Goal: Task Accomplishment & Management: Complete application form

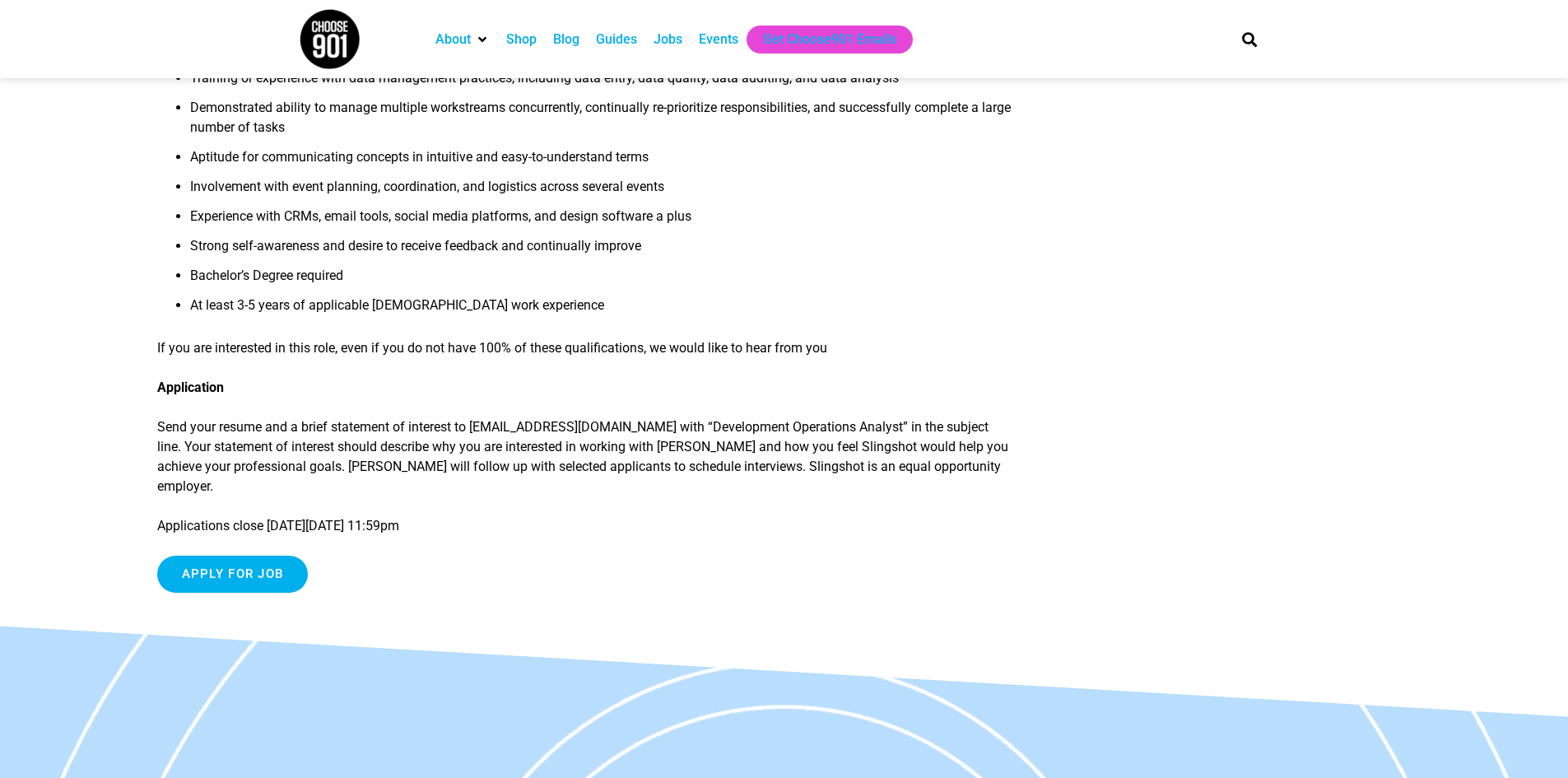
scroll to position [1564, 0]
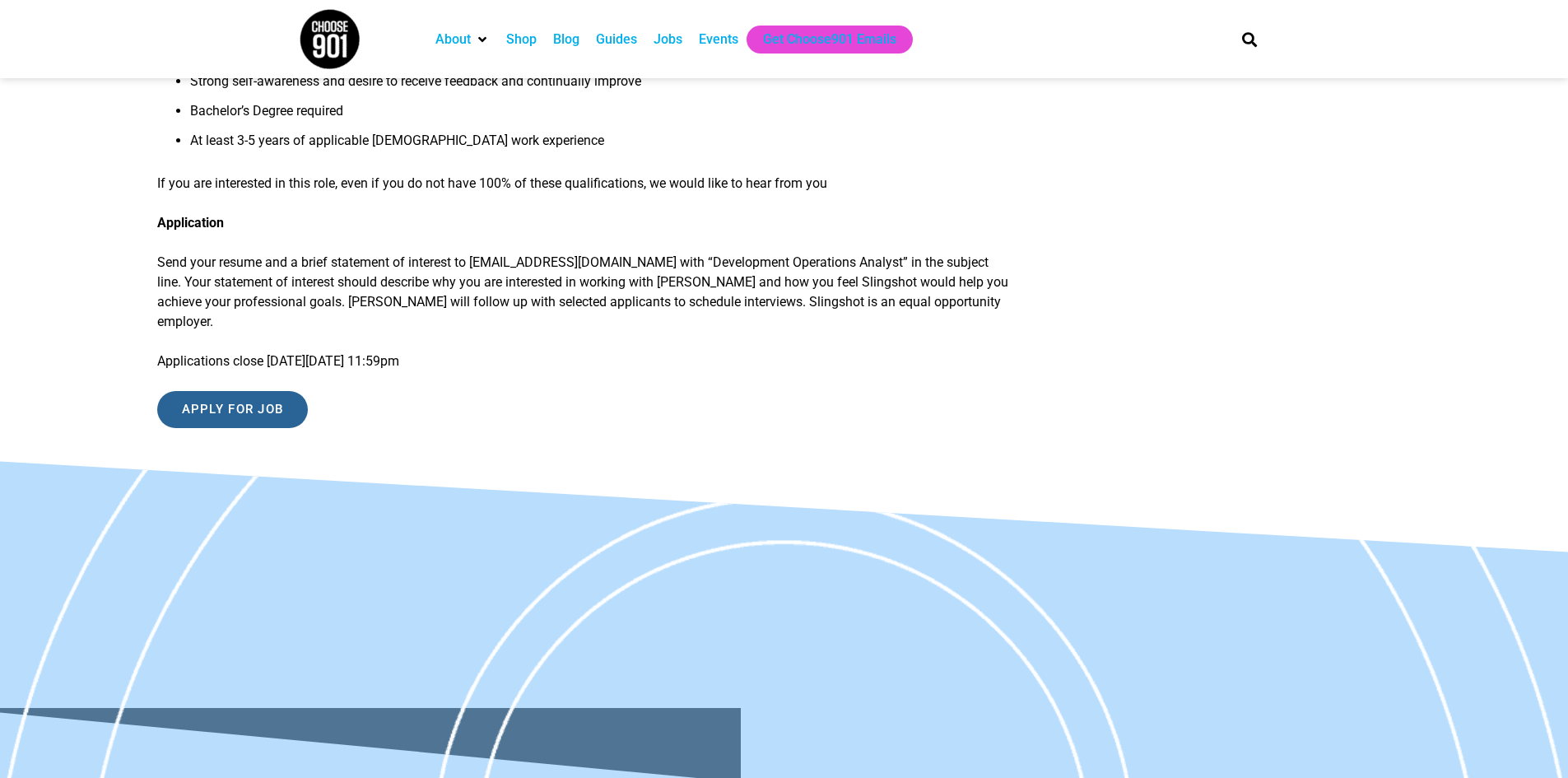
click at [256, 391] on input "Apply for job" at bounding box center [232, 409] width 152 height 37
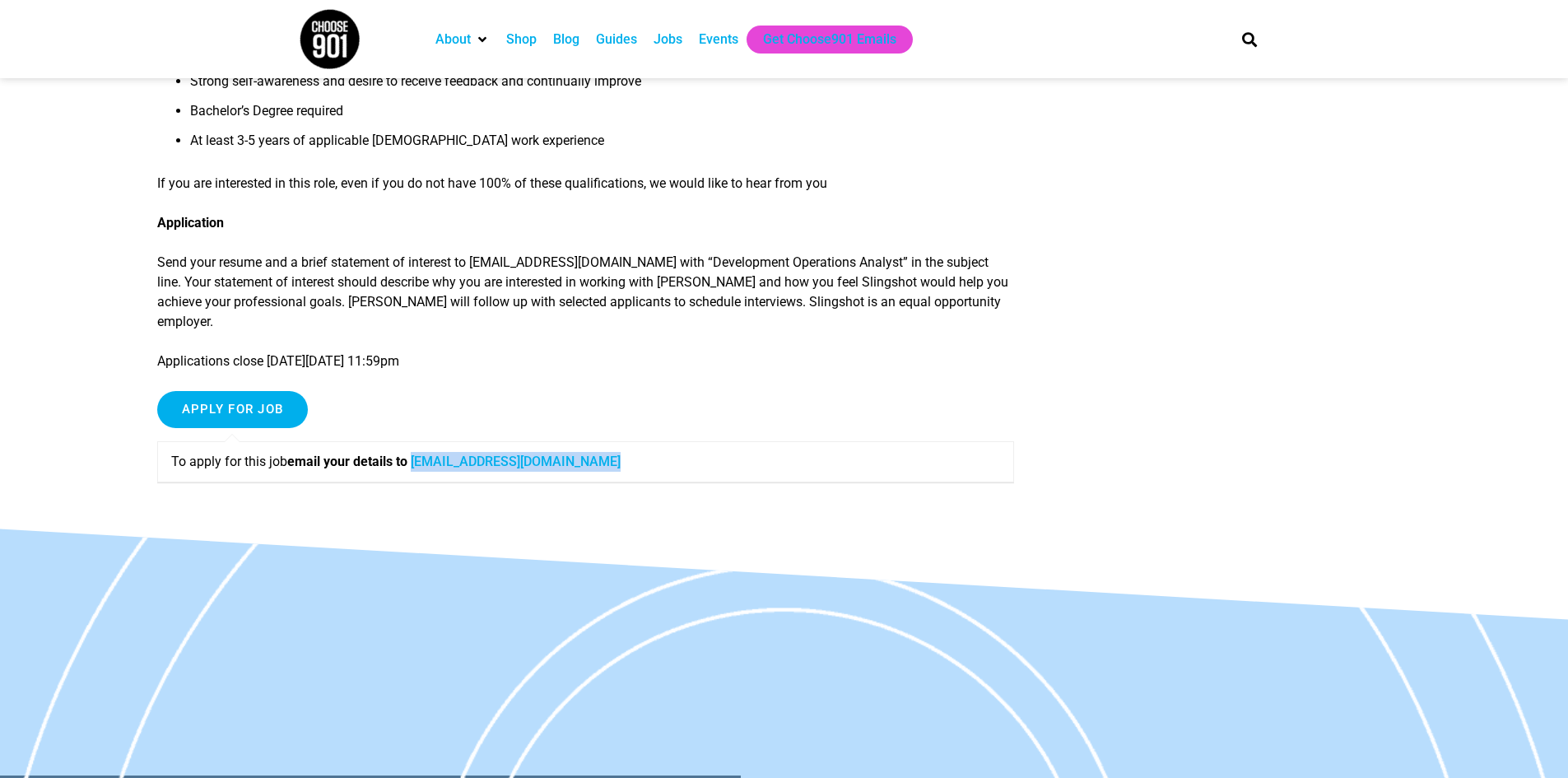
drag, startPoint x: 608, startPoint y: 405, endPoint x: 421, endPoint y: 400, distance: 187.1
click at [421, 452] on p "To apply for this job email your details to [EMAIL_ADDRESS][DOMAIN_NAME]" at bounding box center [585, 461] width 830 height 20
copy link "[EMAIL_ADDRESS][DOMAIN_NAME]"
drag, startPoint x: 694, startPoint y: 220, endPoint x: 882, endPoint y: 227, distance: 188.1
click at [882, 252] on p "Send your resume and a brief statement of interest to [EMAIL_ADDRESS][DOMAIN_NA…" at bounding box center [585, 291] width 858 height 79
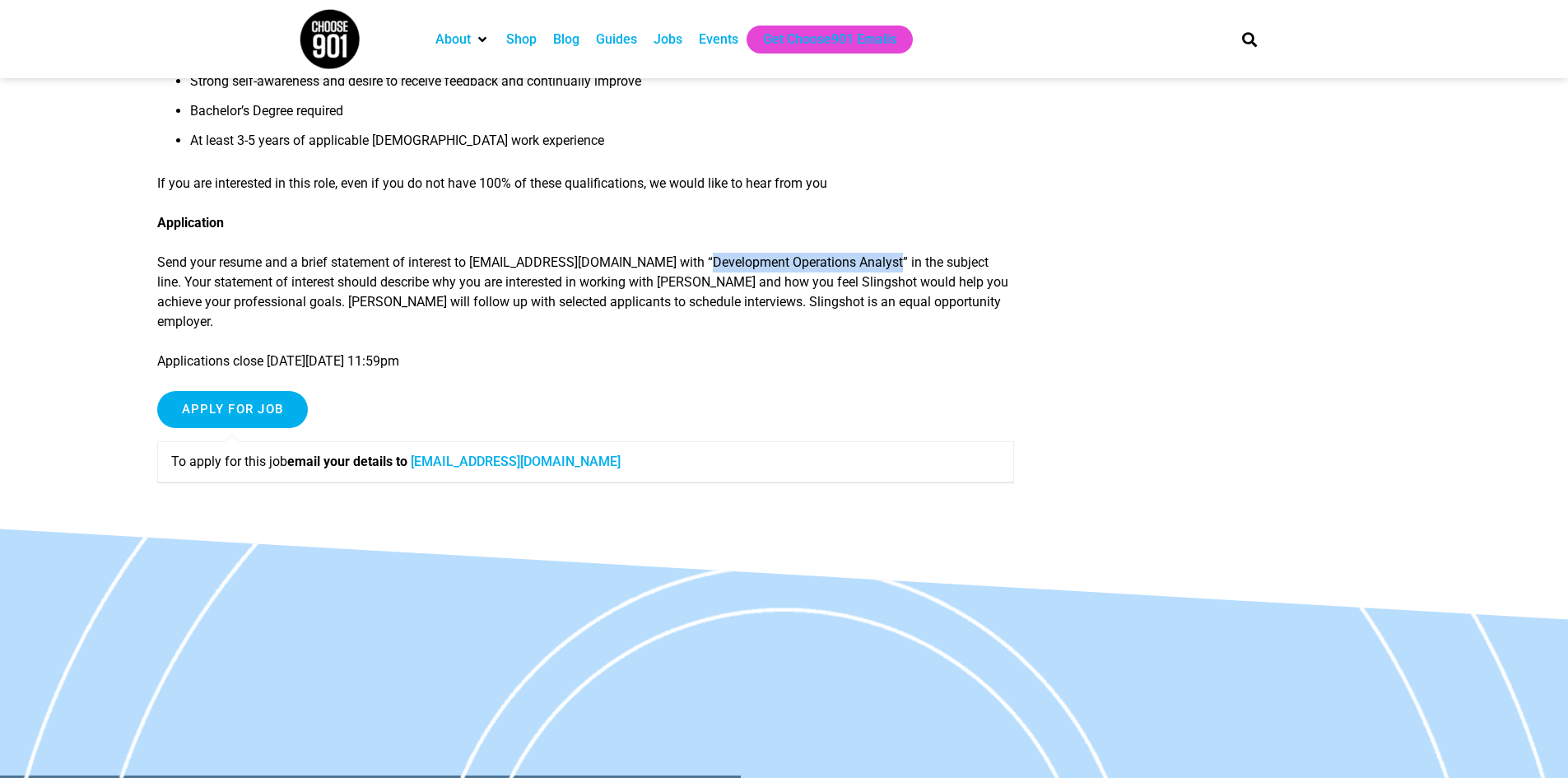
copy p "Development Operations Analyst"
drag, startPoint x: 616, startPoint y: 406, endPoint x: 421, endPoint y: 395, distance: 195.3
click at [421, 452] on p "To apply for this job email your details to [EMAIL_ADDRESS][DOMAIN_NAME]" at bounding box center [585, 461] width 830 height 20
copy link "[EMAIL_ADDRESS][DOMAIN_NAME]"
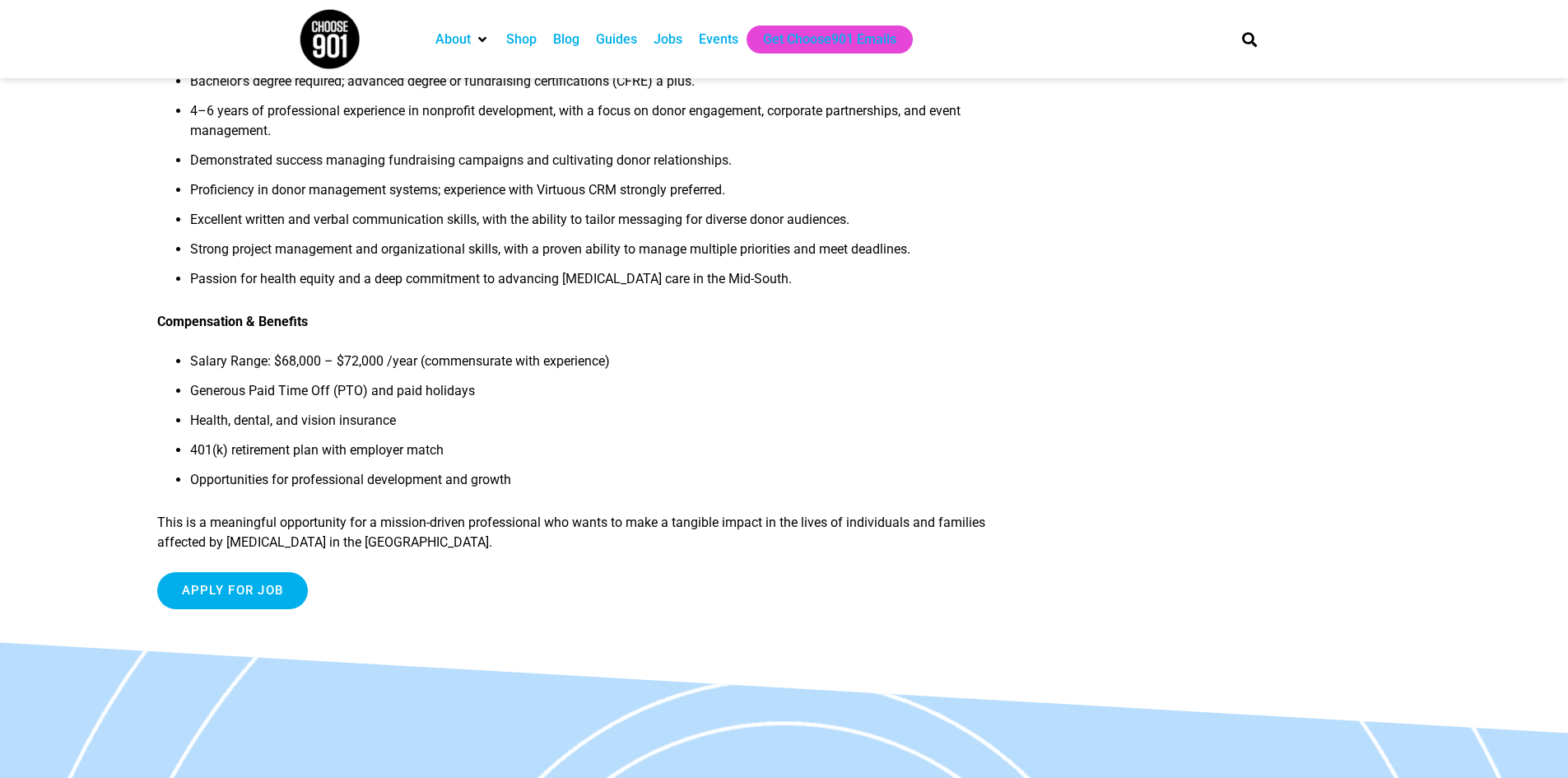
scroll to position [1729, 0]
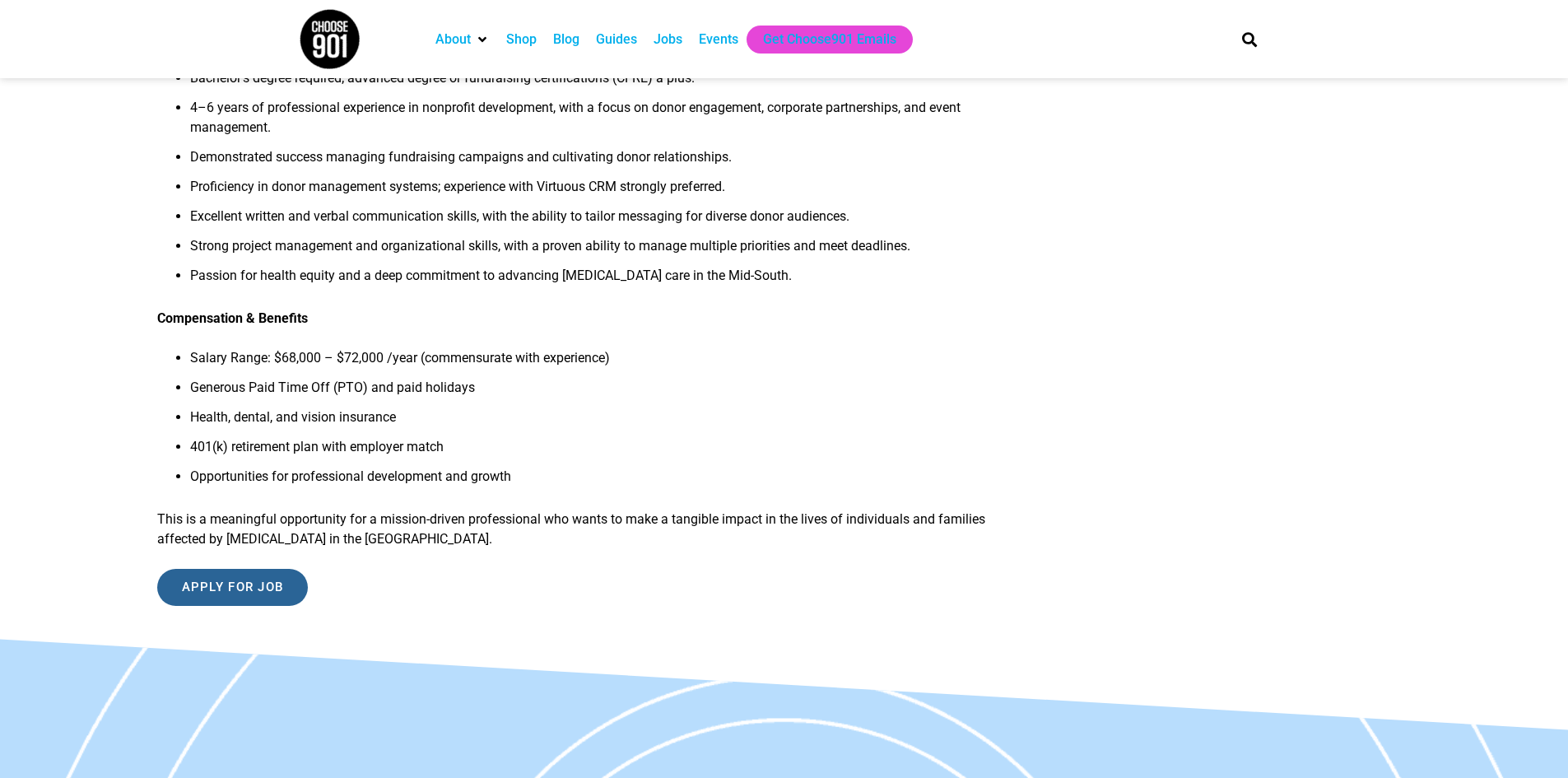
click at [223, 579] on input "Apply for job" at bounding box center [232, 587] width 152 height 37
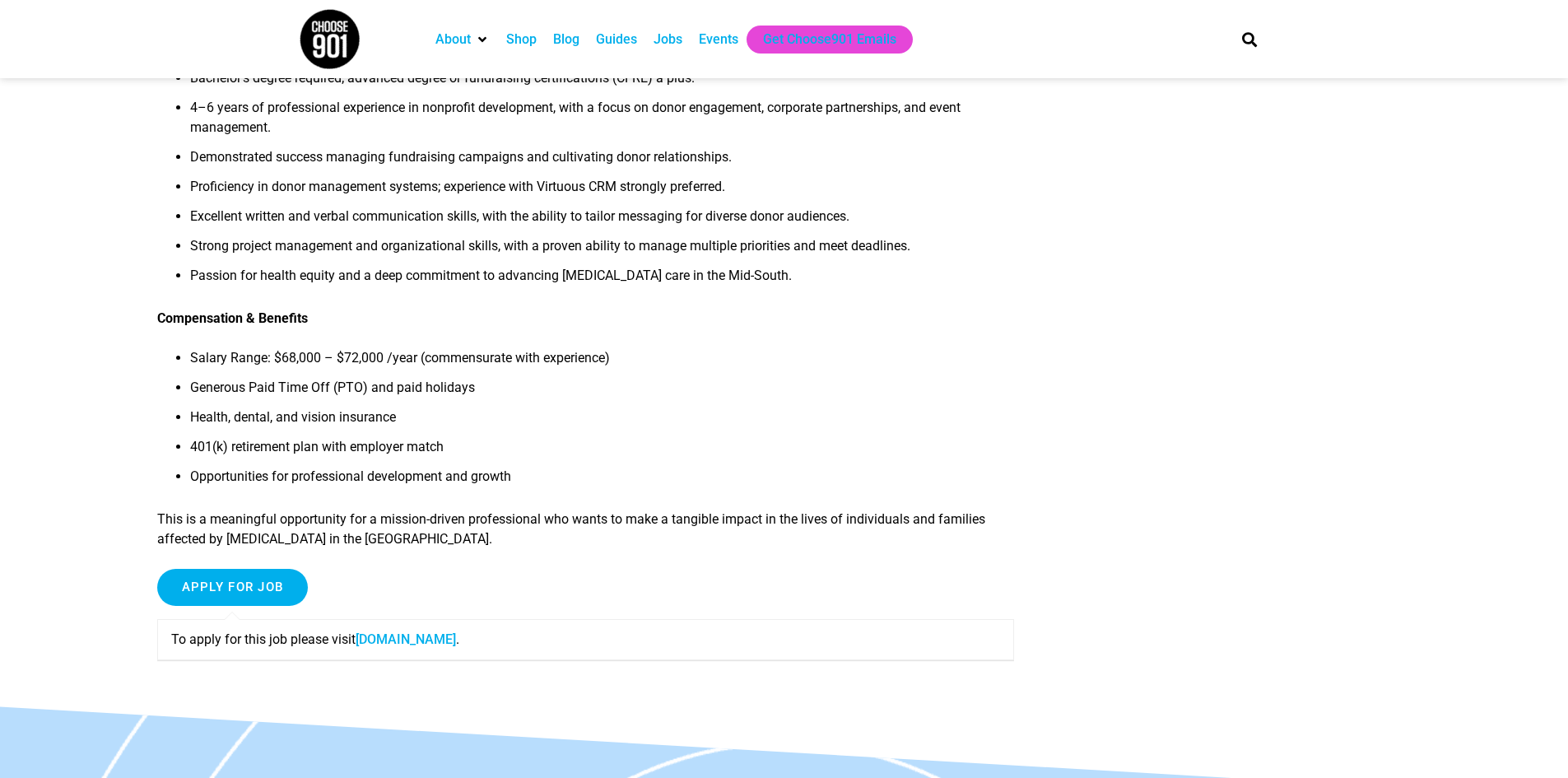
click at [392, 635] on link "[DOMAIN_NAME]" at bounding box center [406, 639] width 101 height 16
